Goal: Contribute content

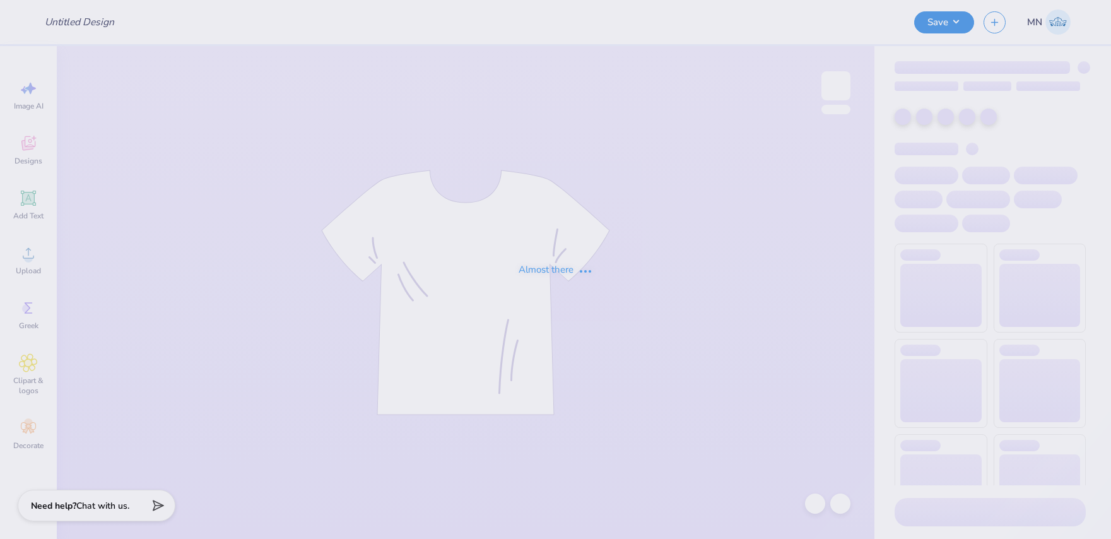
type input "tchi su formal hoodie"
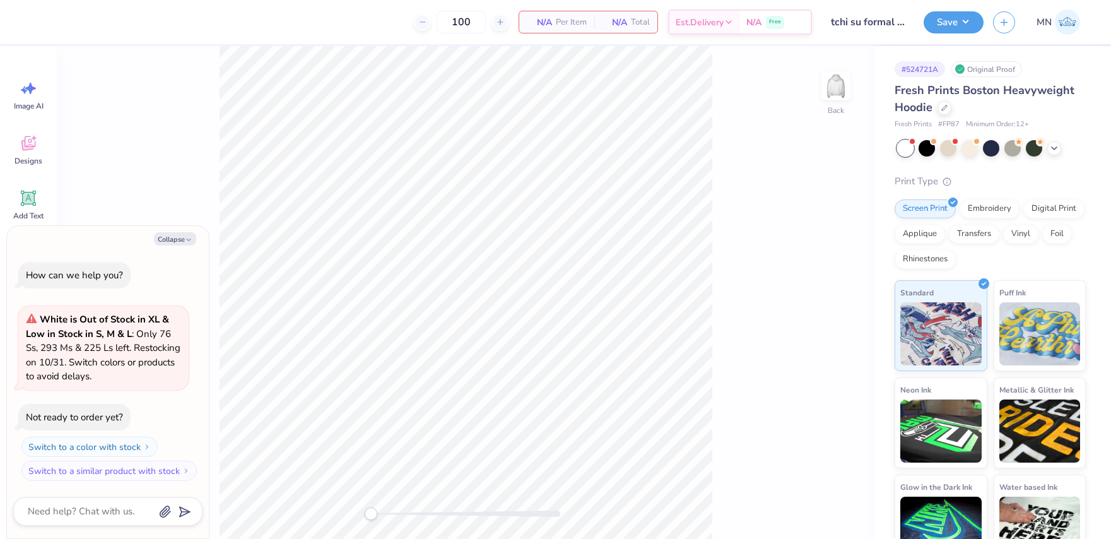
click at [815, 78] on div "Back" at bounding box center [466, 292] width 818 height 493
click at [838, 81] on img at bounding box center [836, 86] width 50 height 50
drag, startPoint x: 184, startPoint y: 240, endPoint x: 126, endPoint y: 257, distance: 61.3
click at [185, 240] on icon "button" at bounding box center [189, 240] width 8 height 8
type textarea "x"
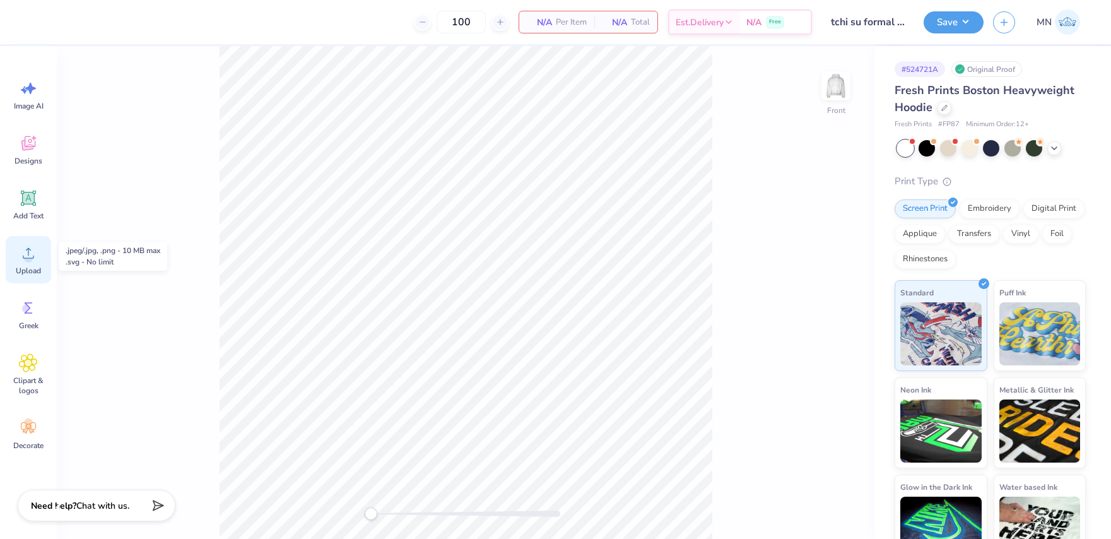
click at [27, 264] on div "Upload" at bounding box center [28, 259] width 45 height 47
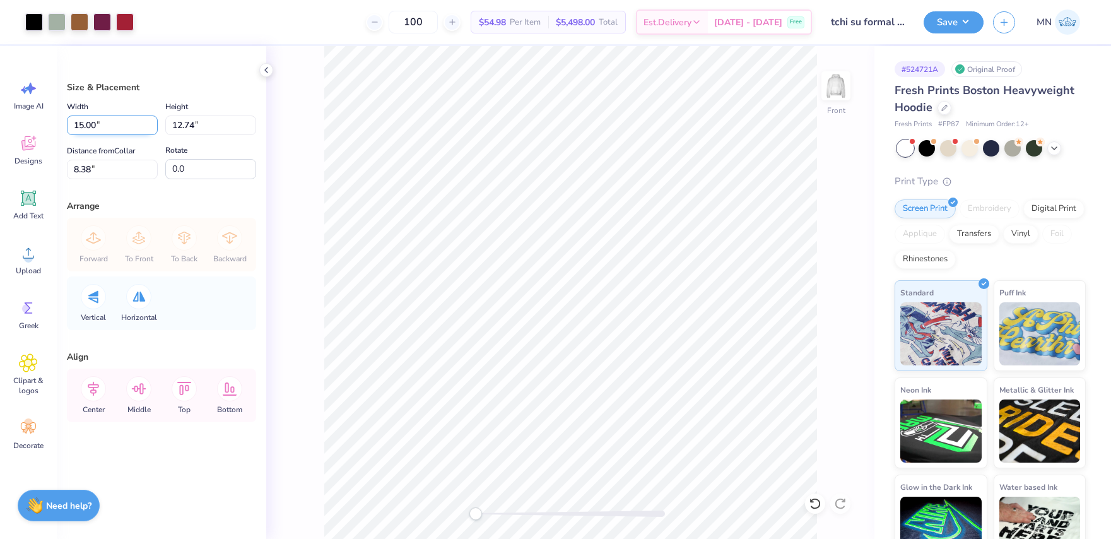
click at [103, 129] on input "15.00" at bounding box center [112, 125] width 91 height 20
type input "12.50"
type input "10.61"
click at [110, 174] on input "9.44" at bounding box center [112, 170] width 91 height 20
type input "6"
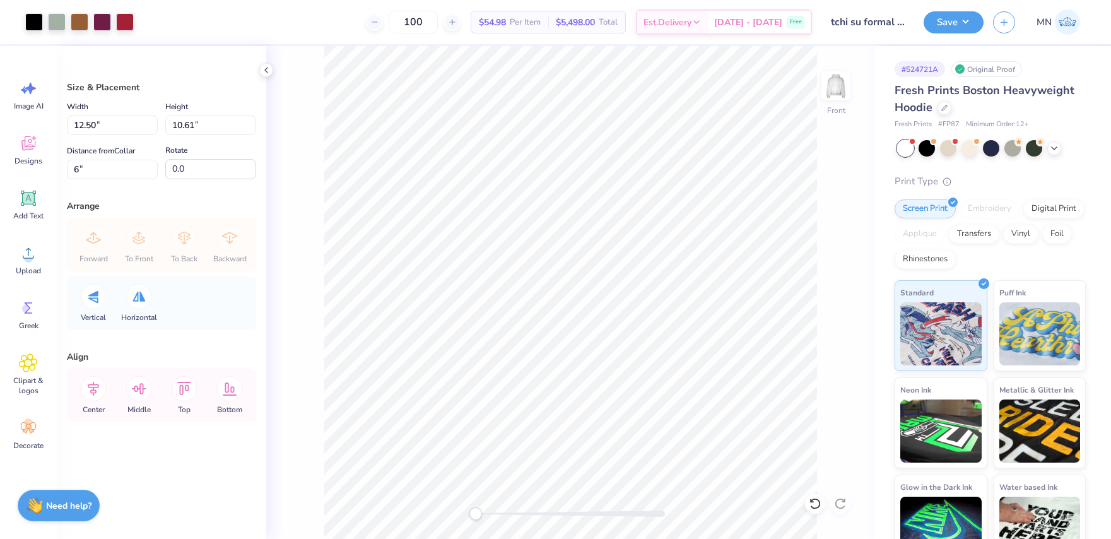
click at [224, 246] on div "Forward To Front To Back Backward" at bounding box center [162, 245] width 182 height 54
click at [946, 21] on button "Save" at bounding box center [954, 20] width 60 height 22
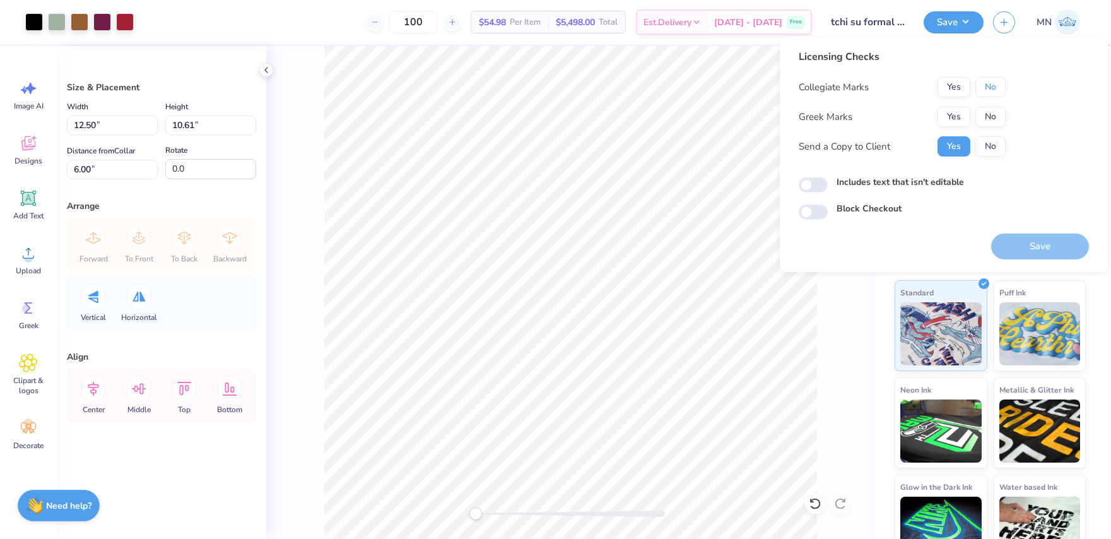
drag, startPoint x: 982, startPoint y: 86, endPoint x: 964, endPoint y: 103, distance: 25.4
click at [982, 86] on button "No" at bounding box center [991, 87] width 30 height 20
click at [959, 110] on button "Yes" at bounding box center [954, 117] width 33 height 20
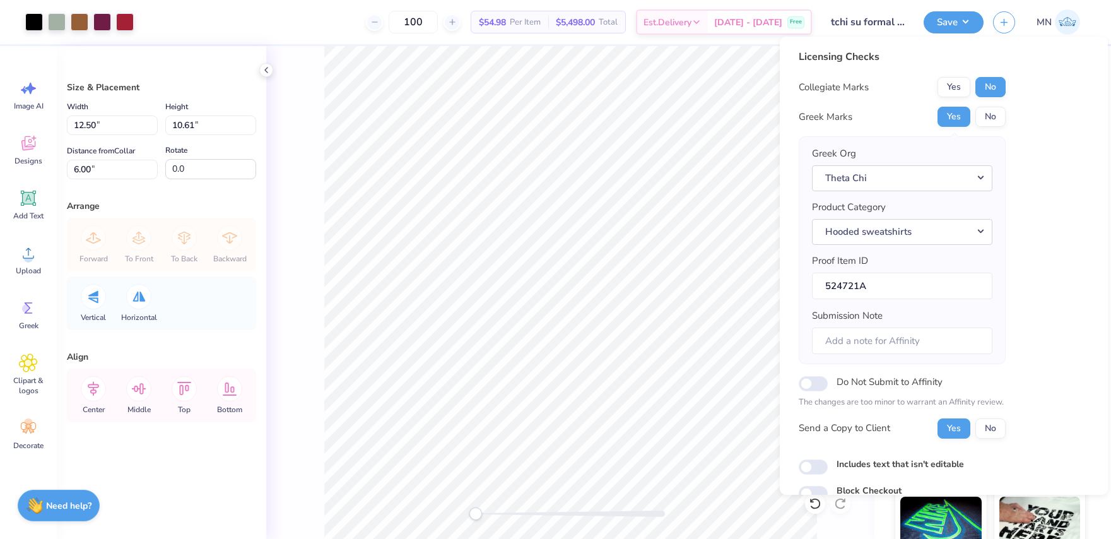
scroll to position [59, 0]
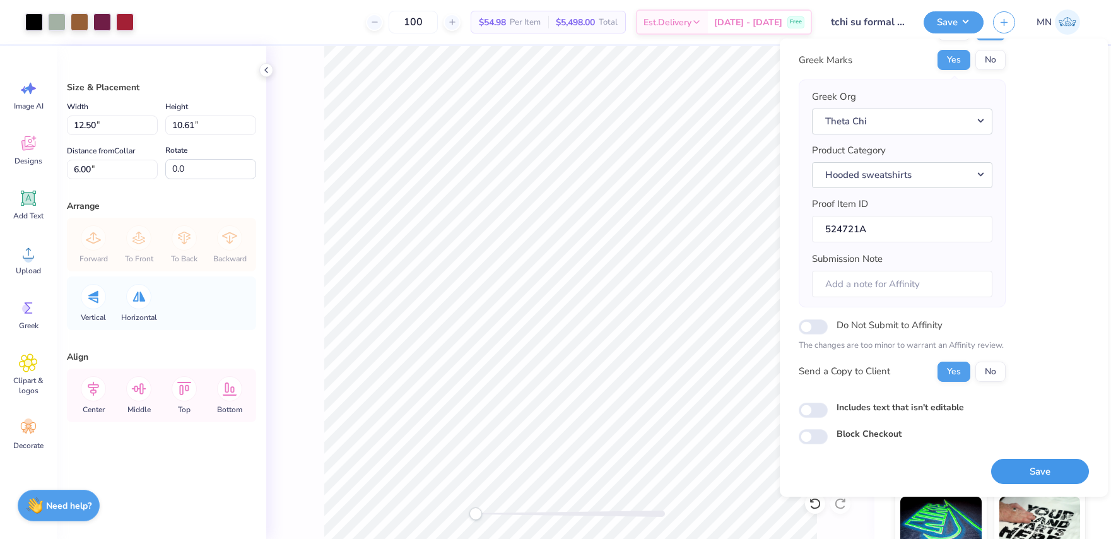
click at [1028, 462] on button "Save" at bounding box center [1040, 472] width 98 height 26
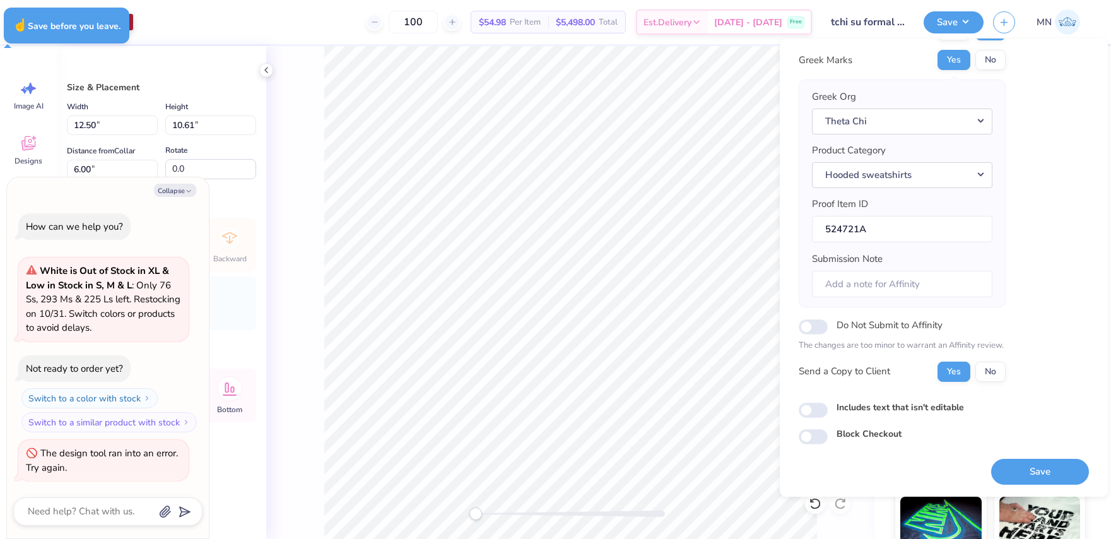
type textarea "x"
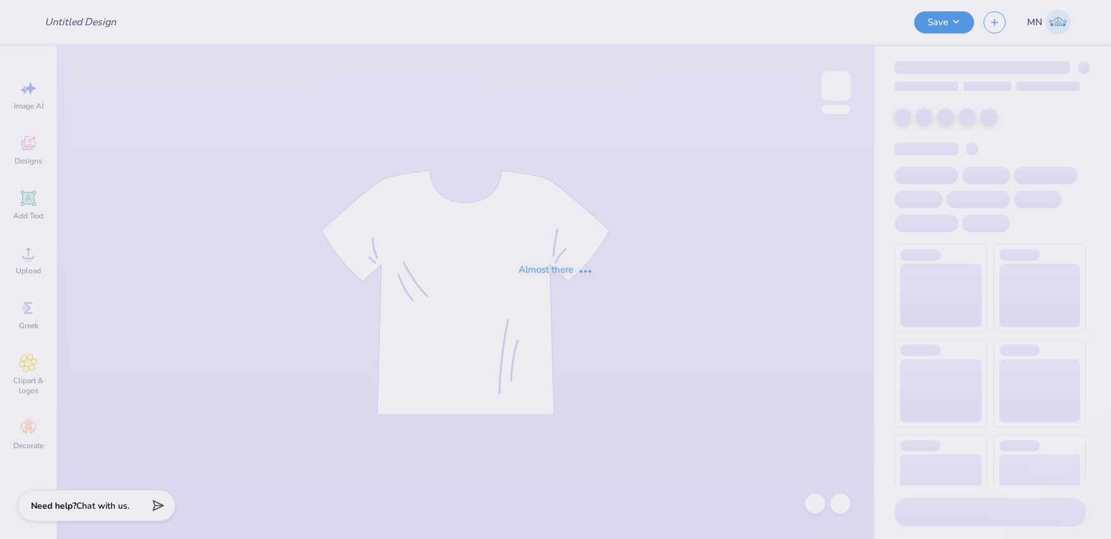
type input "tchi su formal hoodie"
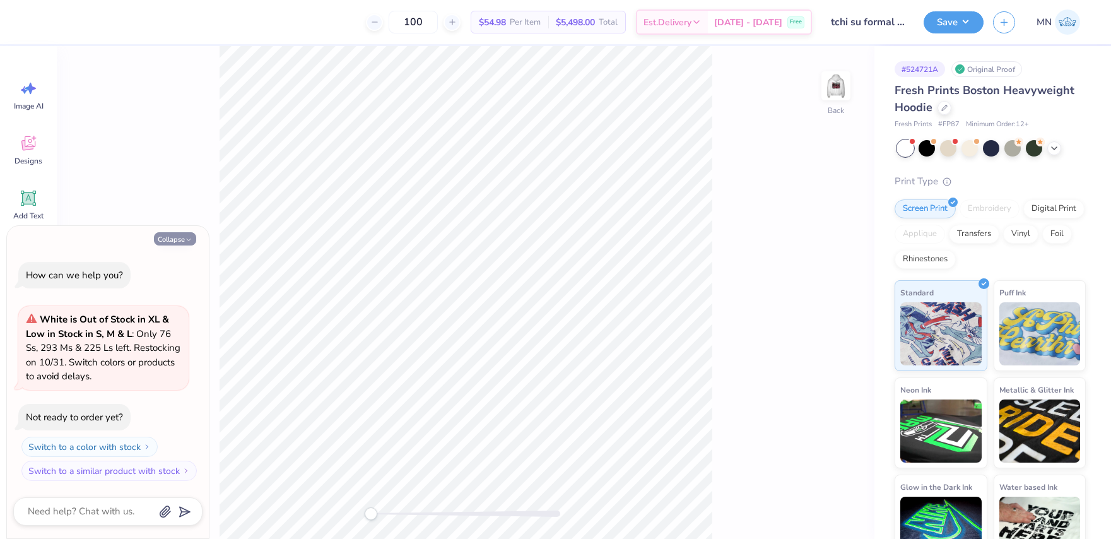
drag, startPoint x: 831, startPoint y: 93, endPoint x: 187, endPoint y: 234, distance: 659.0
click at [831, 93] on img at bounding box center [835, 85] width 25 height 25
click at [185, 236] on icon "button" at bounding box center [189, 240] width 8 height 8
type textarea "x"
